Goal: Task Accomplishment & Management: Use online tool/utility

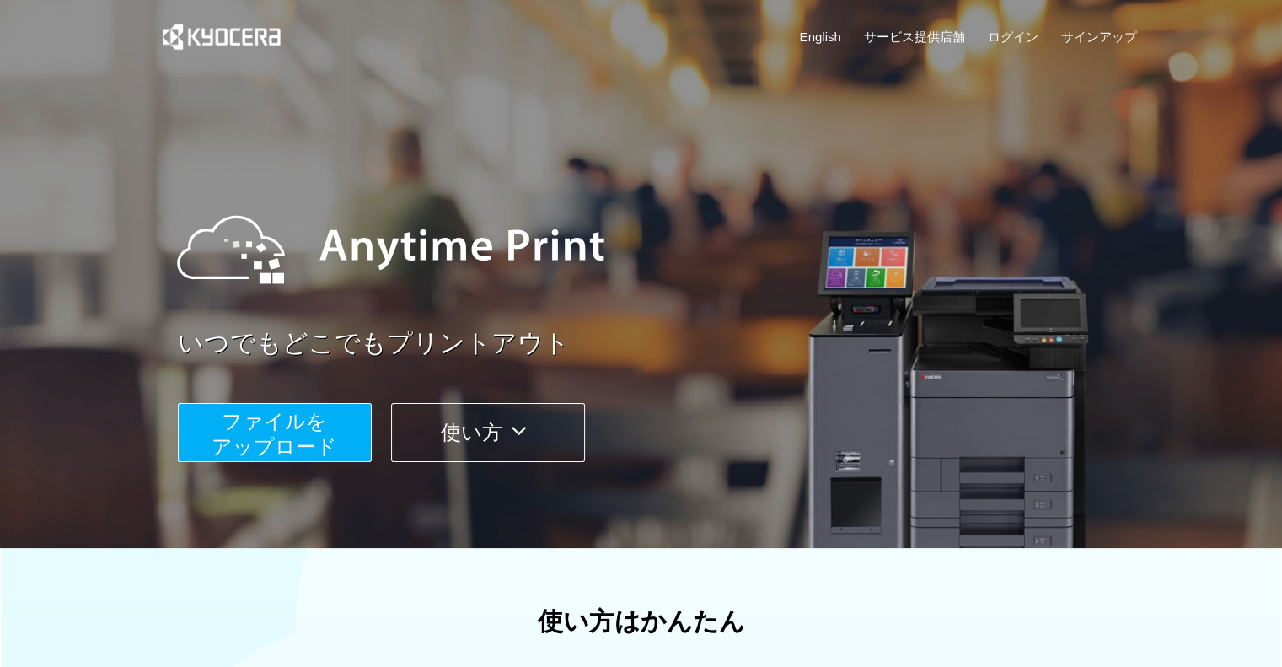
click at [301, 421] on span "ファイルを ​​アップロード" at bounding box center [275, 434] width 126 height 48
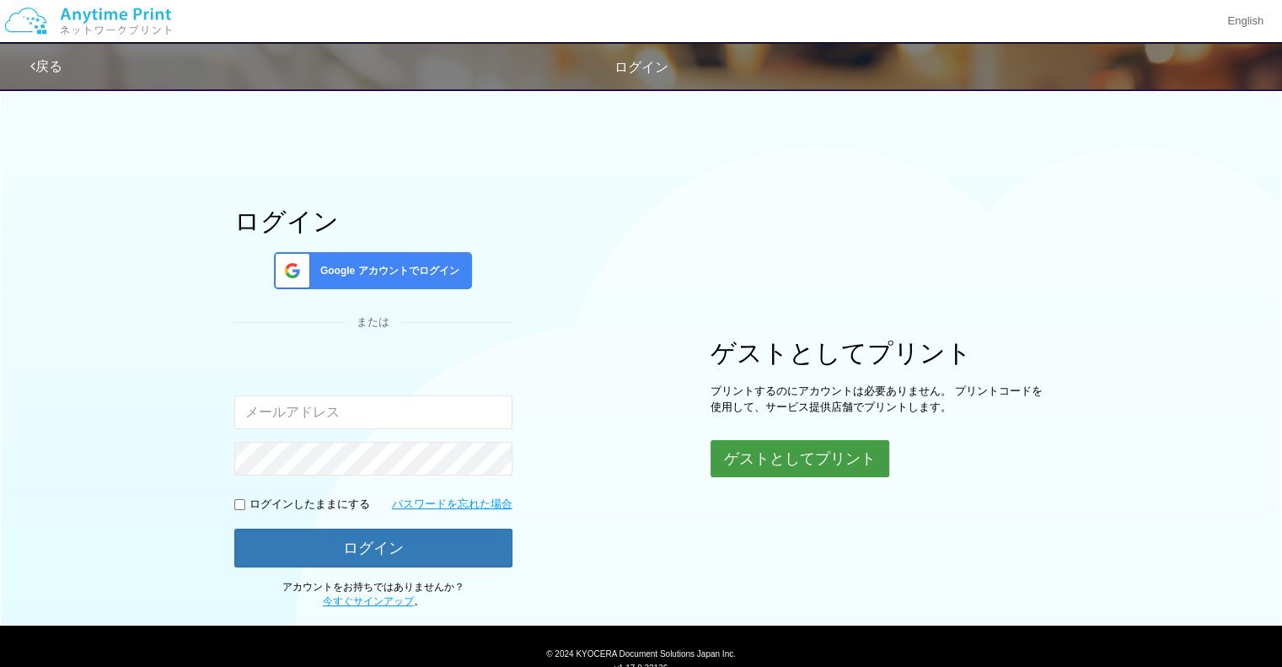
click at [853, 450] on button "ゲストとしてプリント" at bounding box center [799, 458] width 179 height 37
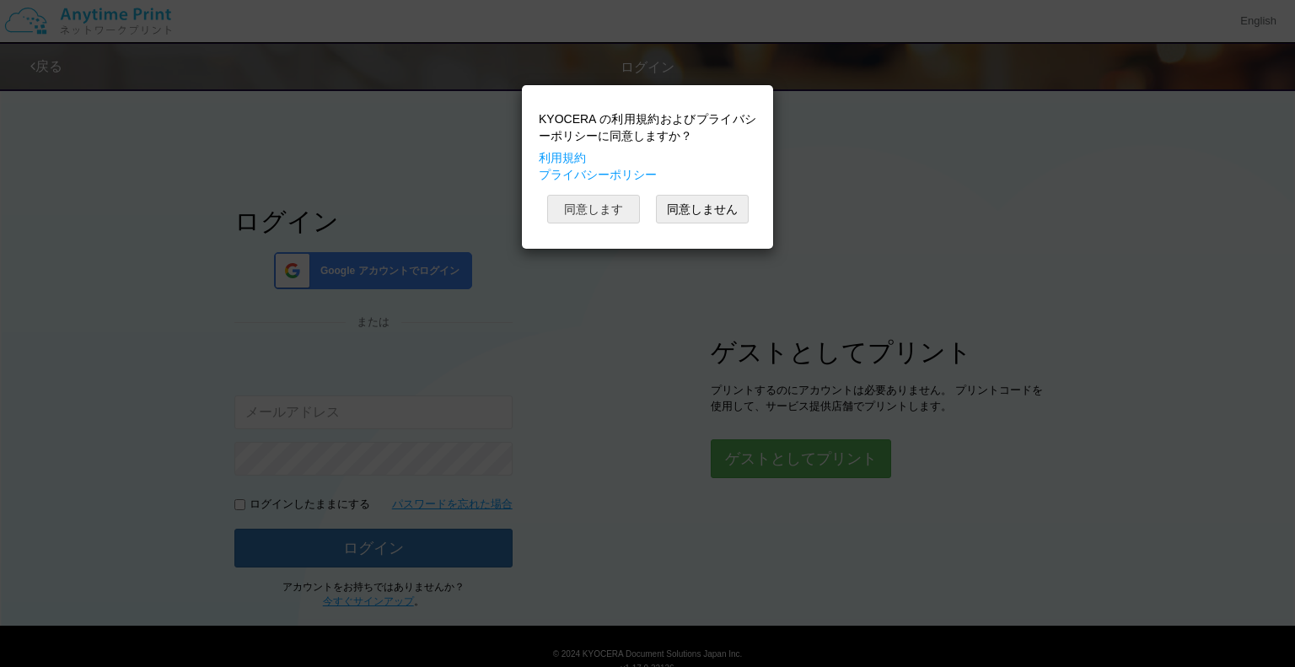
click at [598, 212] on button "同意します" at bounding box center [593, 209] width 93 height 29
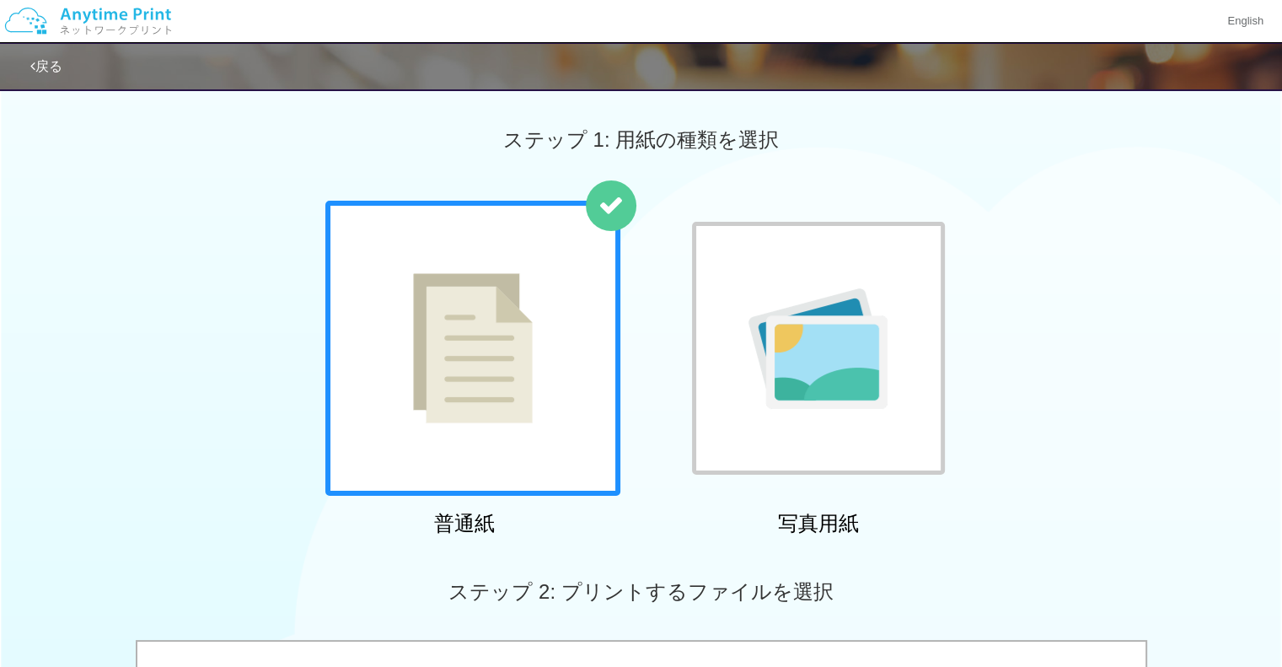
click at [590, 269] on div at bounding box center [472, 348] width 295 height 295
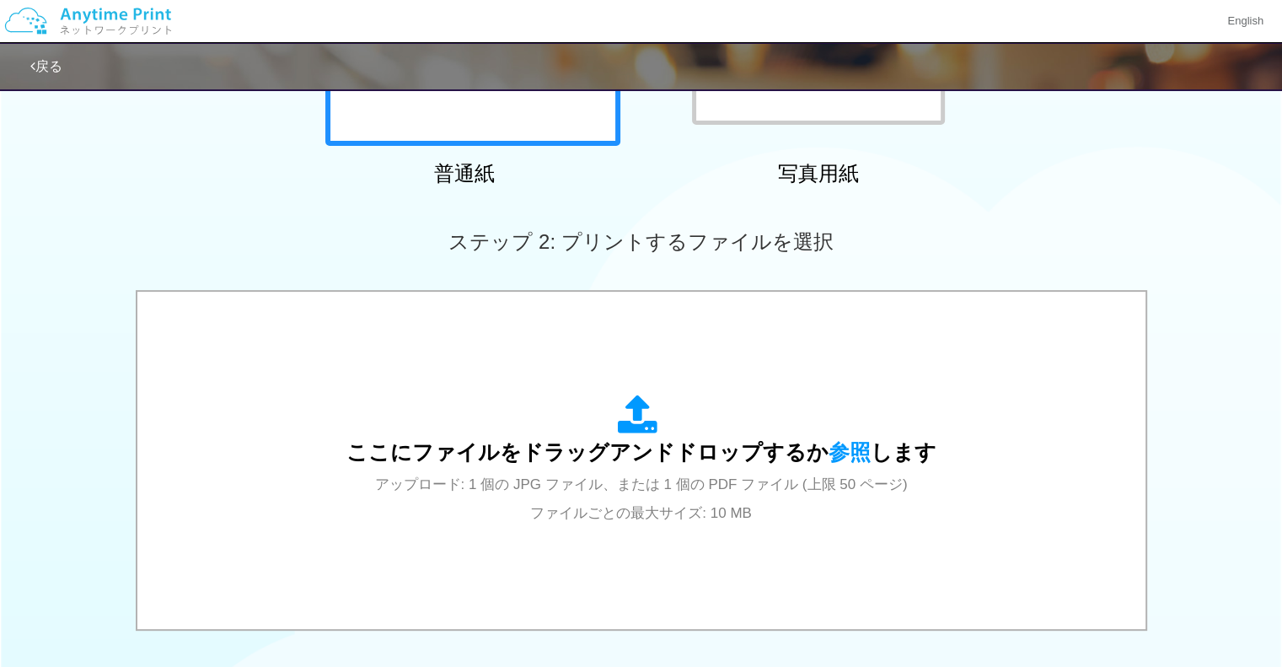
scroll to position [374, 0]
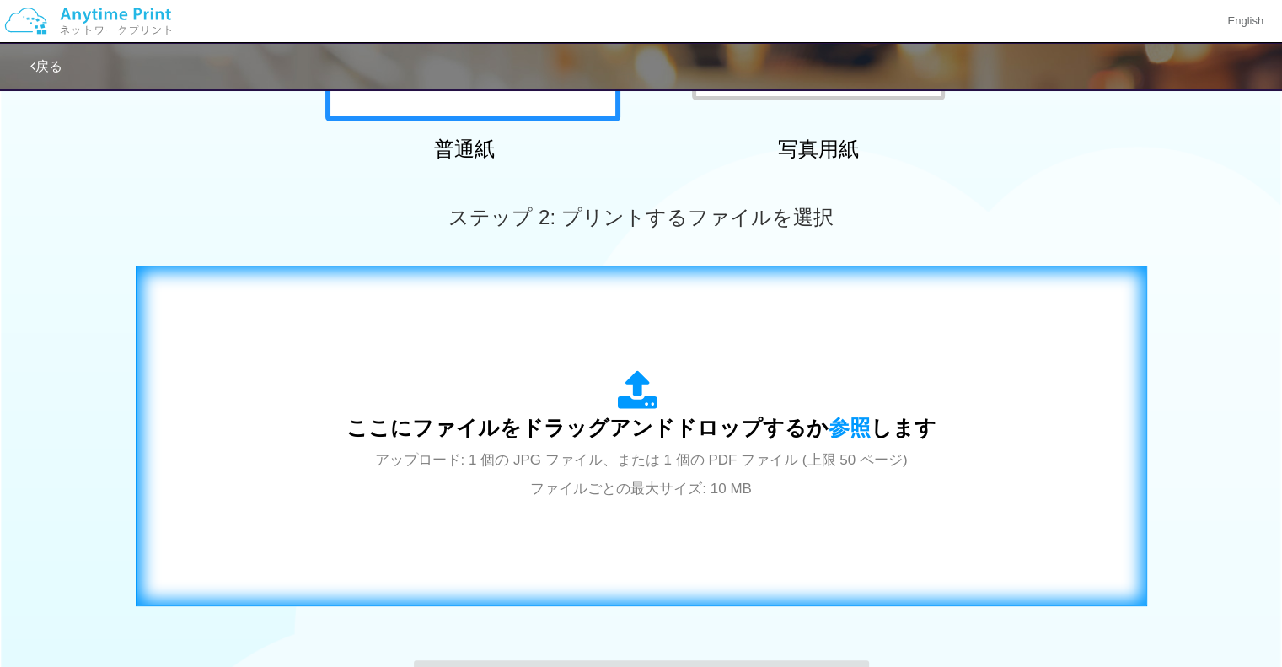
click at [646, 437] on span "ここにファイルをドラッグアンドドロップするか 参照 します" at bounding box center [641, 427] width 590 height 24
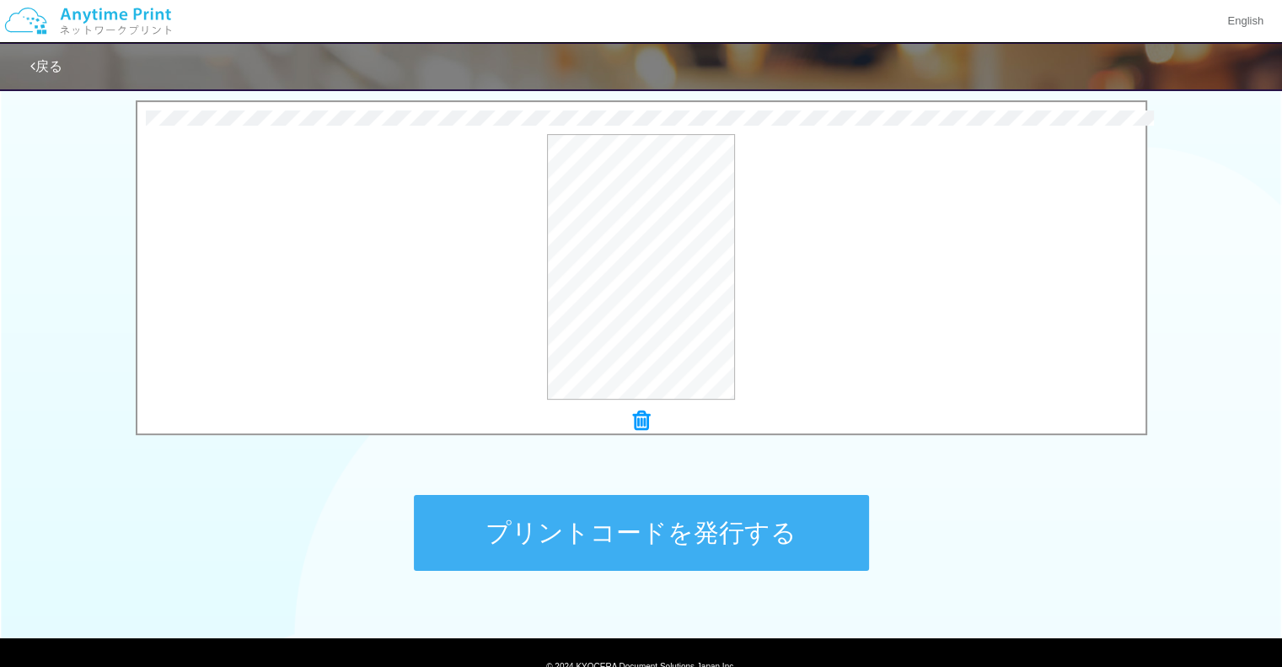
scroll to position [558, 0]
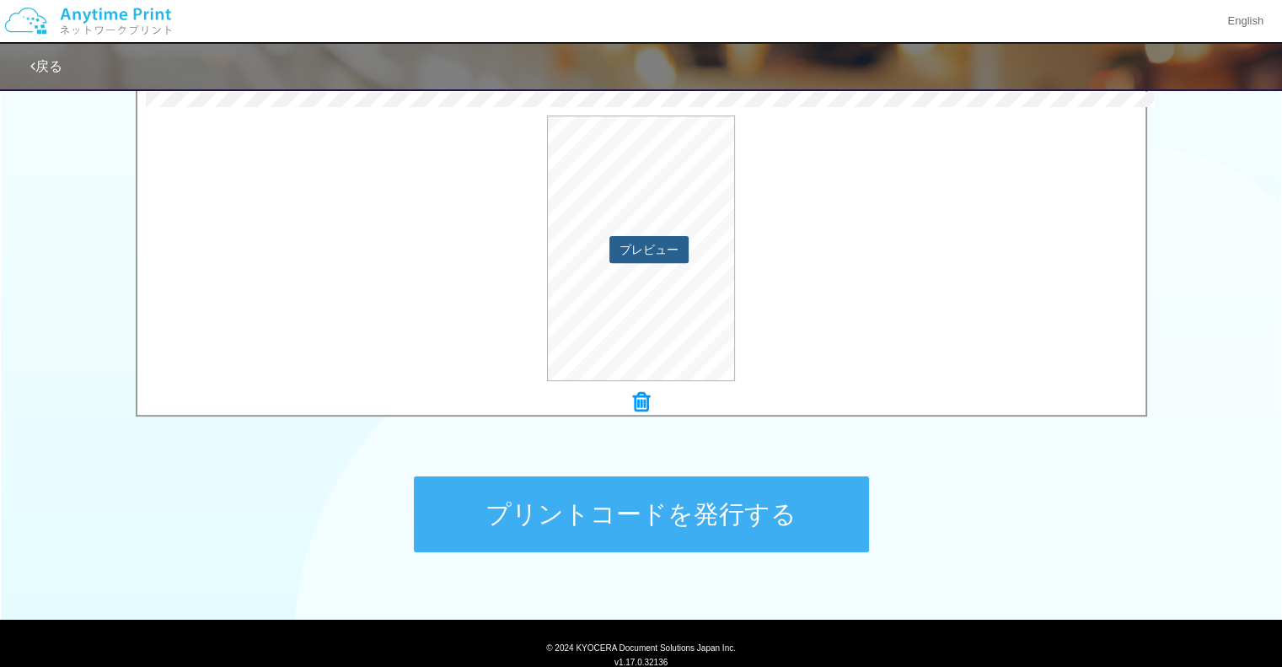
click at [653, 247] on button "プレビュー" at bounding box center [648, 249] width 79 height 27
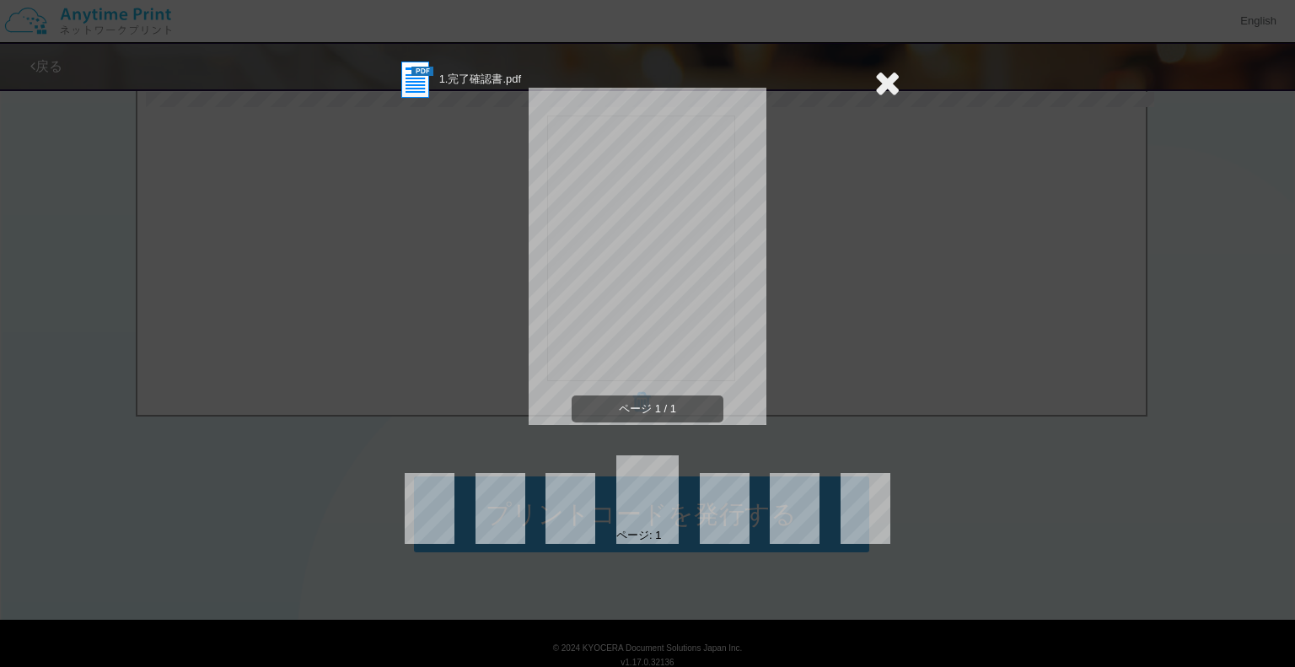
click at [1092, 325] on div "1.完了確認書.pdf ページ 1 / 1 ページ: 1" at bounding box center [647, 333] width 1295 height 667
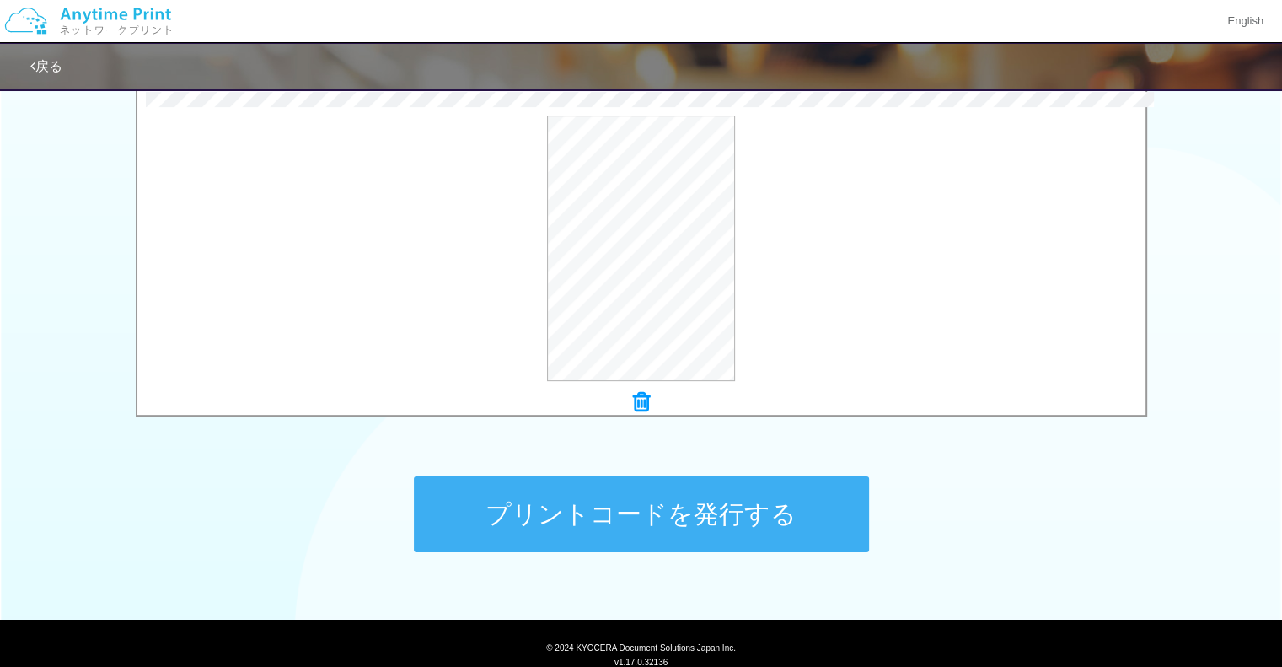
click at [648, 507] on button "プリントコードを発行する" at bounding box center [641, 514] width 455 height 76
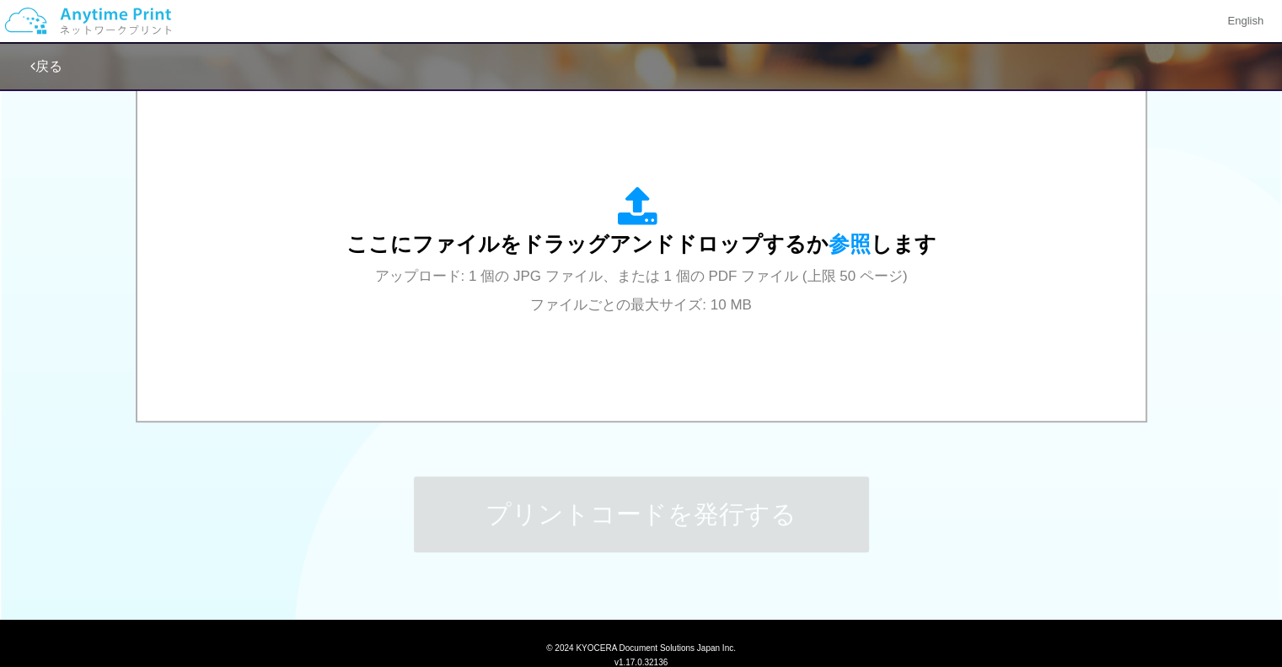
scroll to position [0, 0]
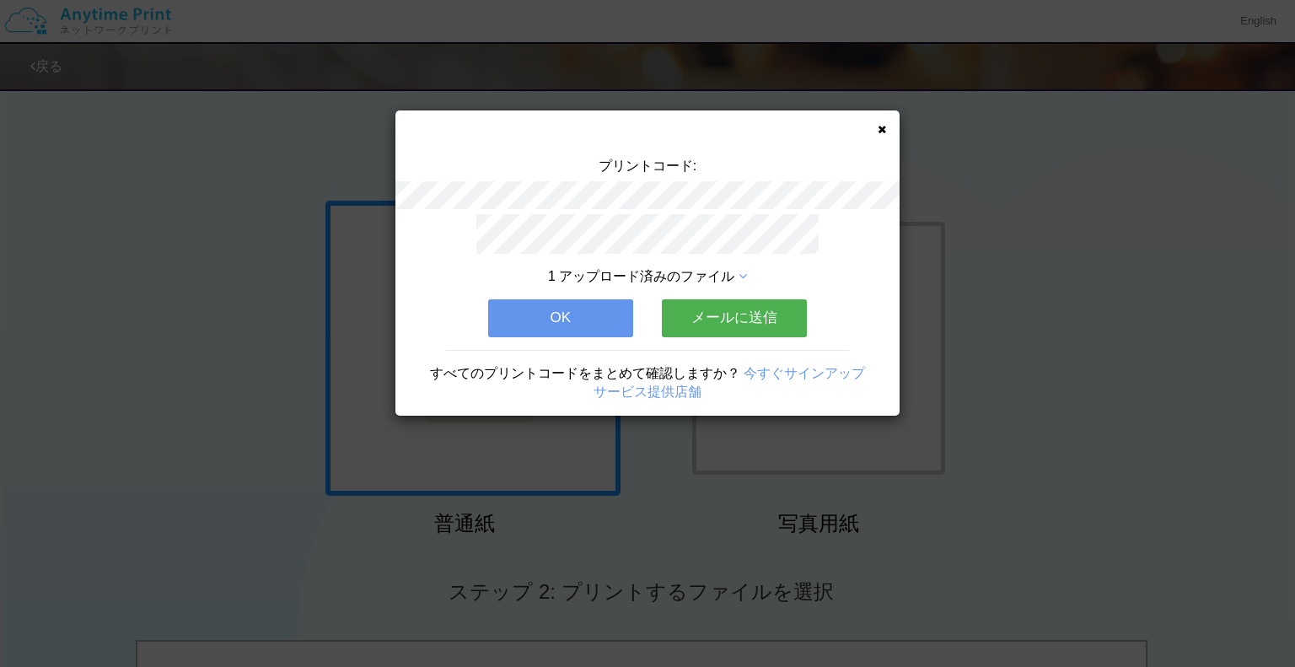
click at [738, 320] on button "メールに送信" at bounding box center [734, 317] width 145 height 37
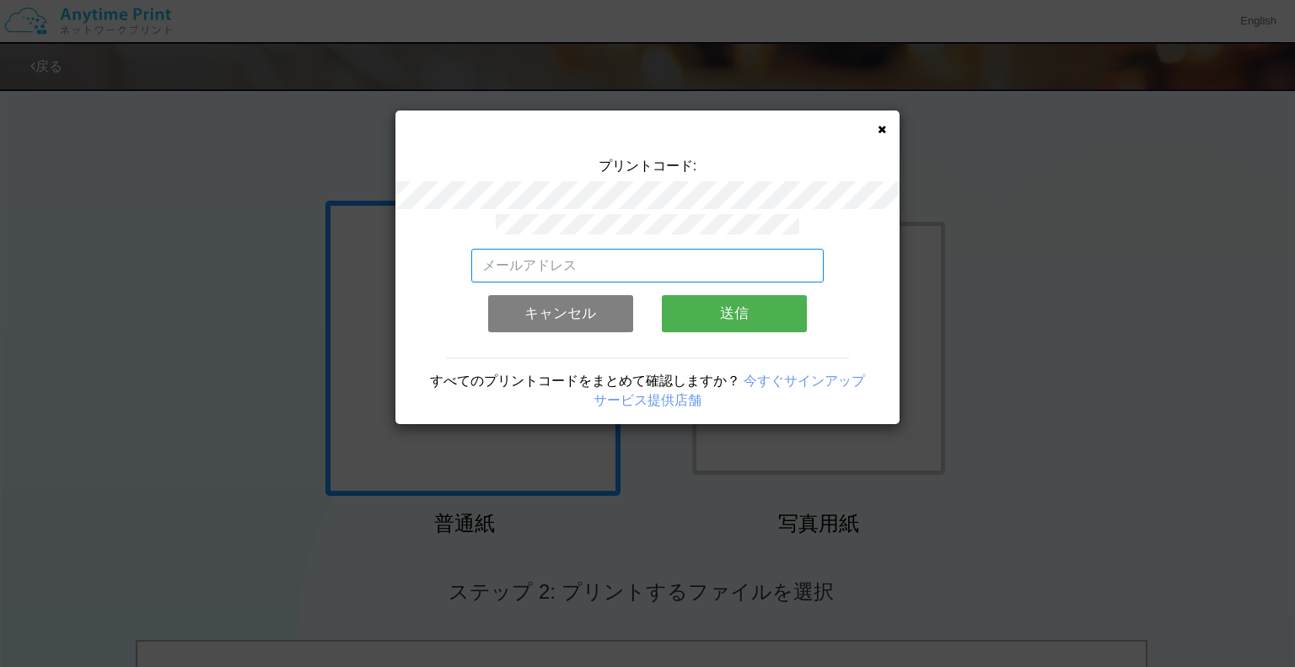
click at [667, 249] on input "email" at bounding box center [647, 266] width 353 height 34
type input "koudai_torikai@"
click at [516, 266] on input "email" at bounding box center [647, 266] width 353 height 34
paste input "koudai_torikai@maezawa.co.jp"
type input "koudai_torikai@maezawa.co.jp"
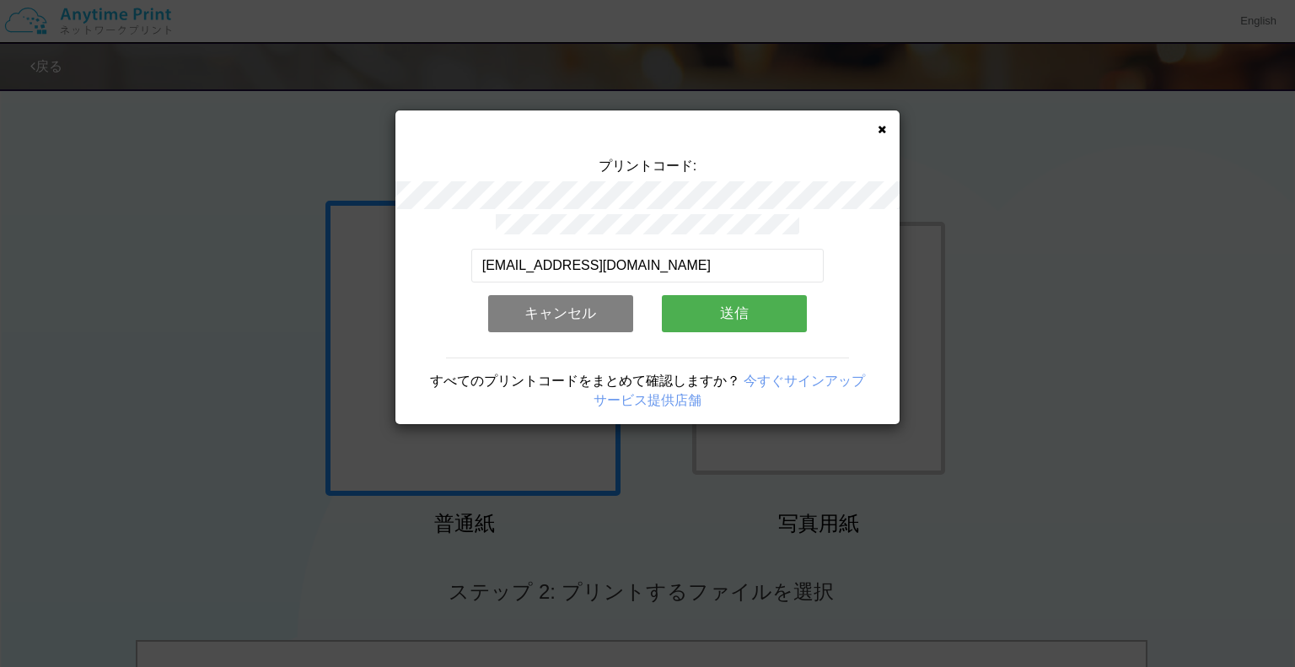
click at [750, 306] on button "送信" at bounding box center [734, 313] width 145 height 37
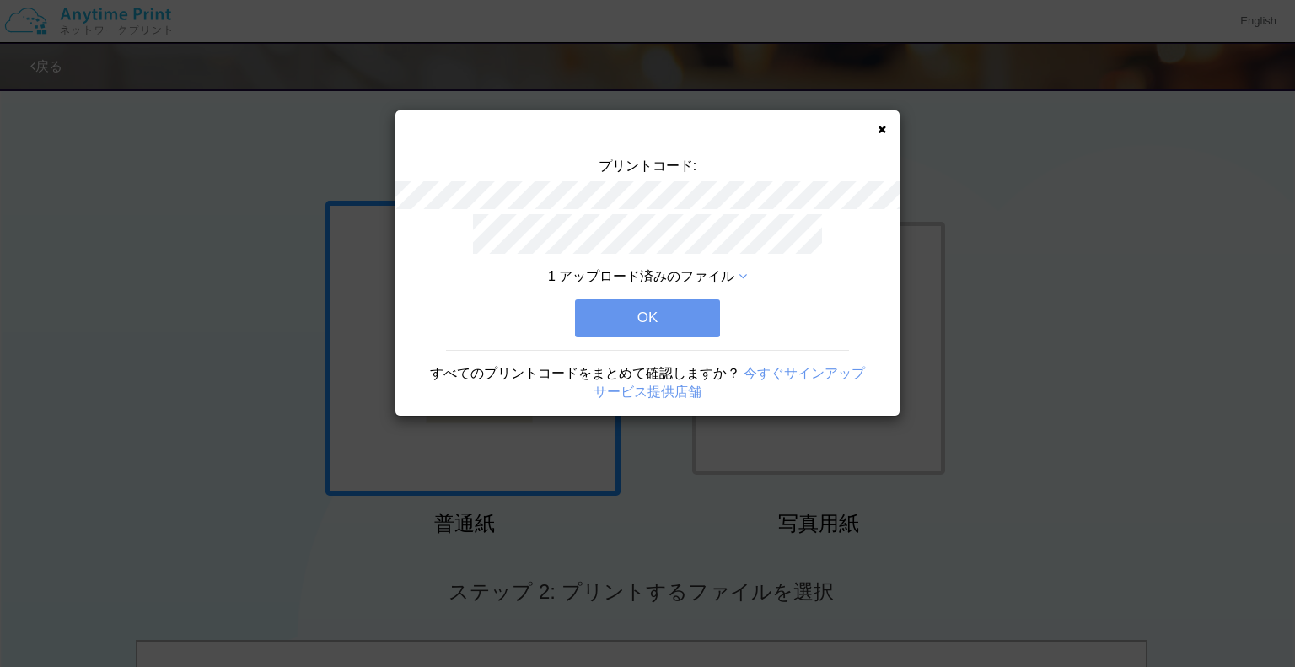
click at [713, 306] on button "OK" at bounding box center [647, 317] width 145 height 37
